Goal: Information Seeking & Learning: Understand process/instructions

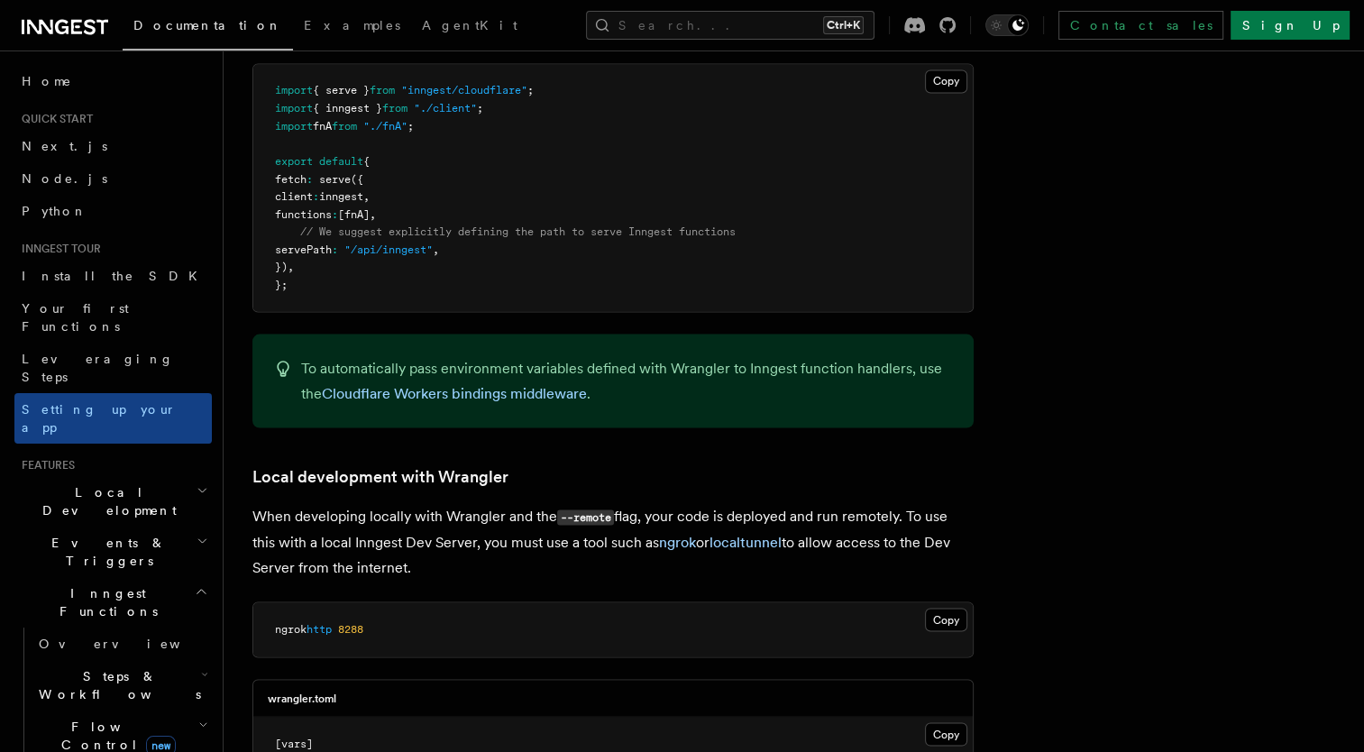
scroll to position [3310, 0]
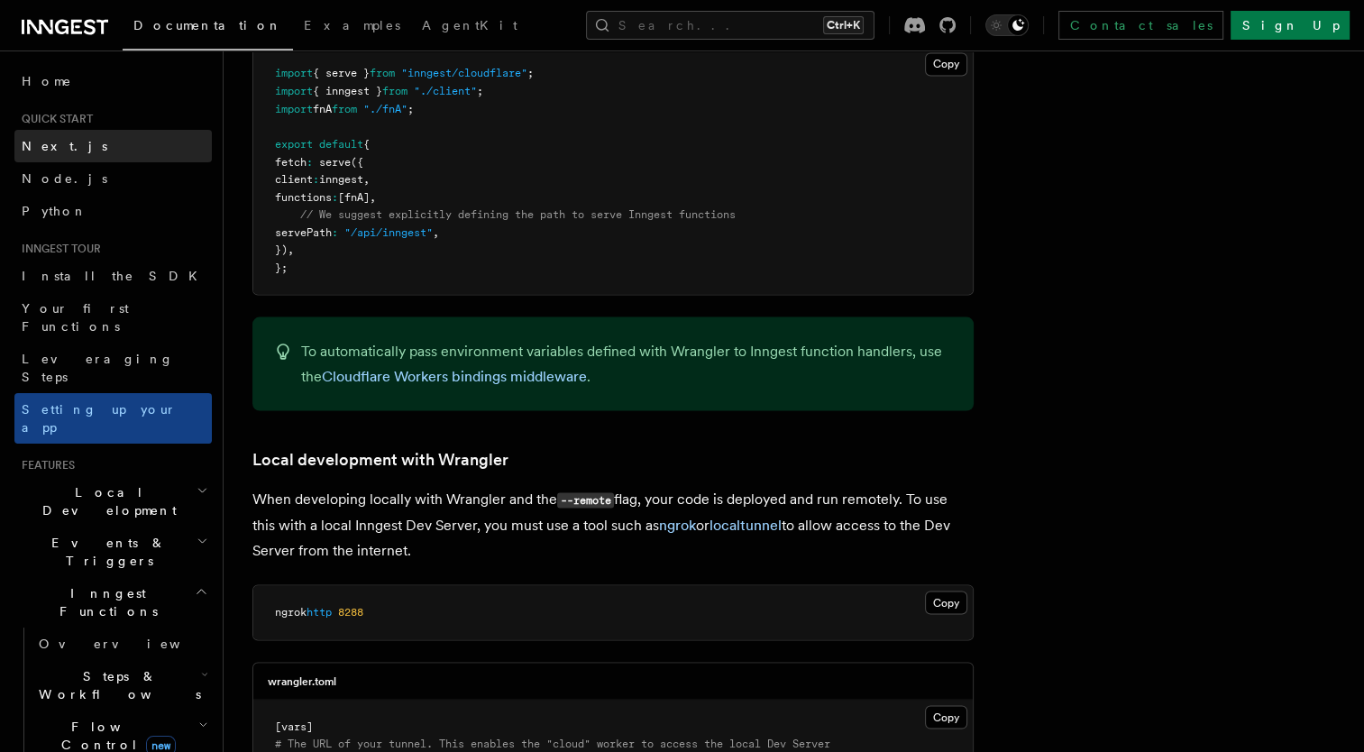
click at [44, 143] on span "Next.js" at bounding box center [65, 146] width 86 height 14
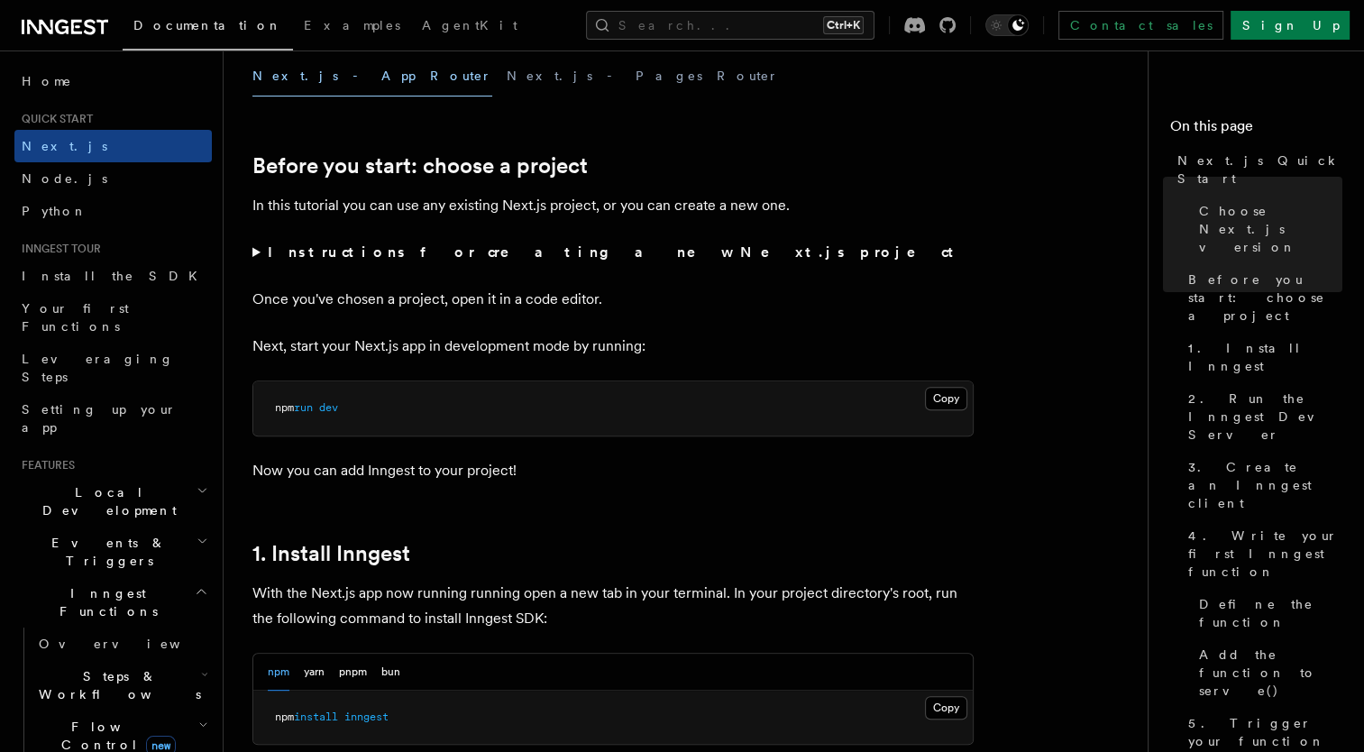
scroll to position [536, 0]
click at [386, 406] on pre "npm run dev" at bounding box center [612, 407] width 719 height 54
click at [942, 380] on pre "npm run dev" at bounding box center [612, 407] width 719 height 54
click at [943, 389] on button "Copy Copied" at bounding box center [946, 397] width 42 height 23
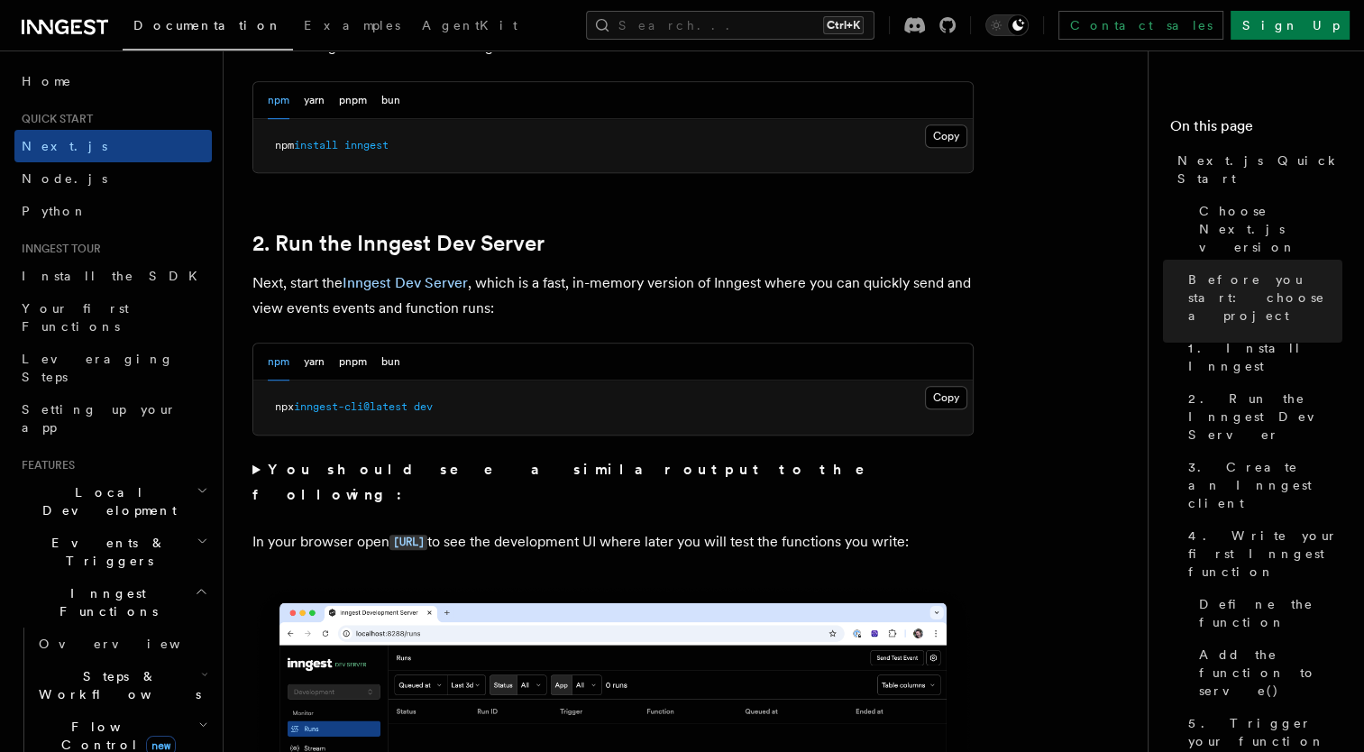
scroll to position [1107, 0]
click at [933, 388] on button "Copy Copied" at bounding box center [946, 397] width 42 height 23
